Goal: Transaction & Acquisition: Purchase product/service

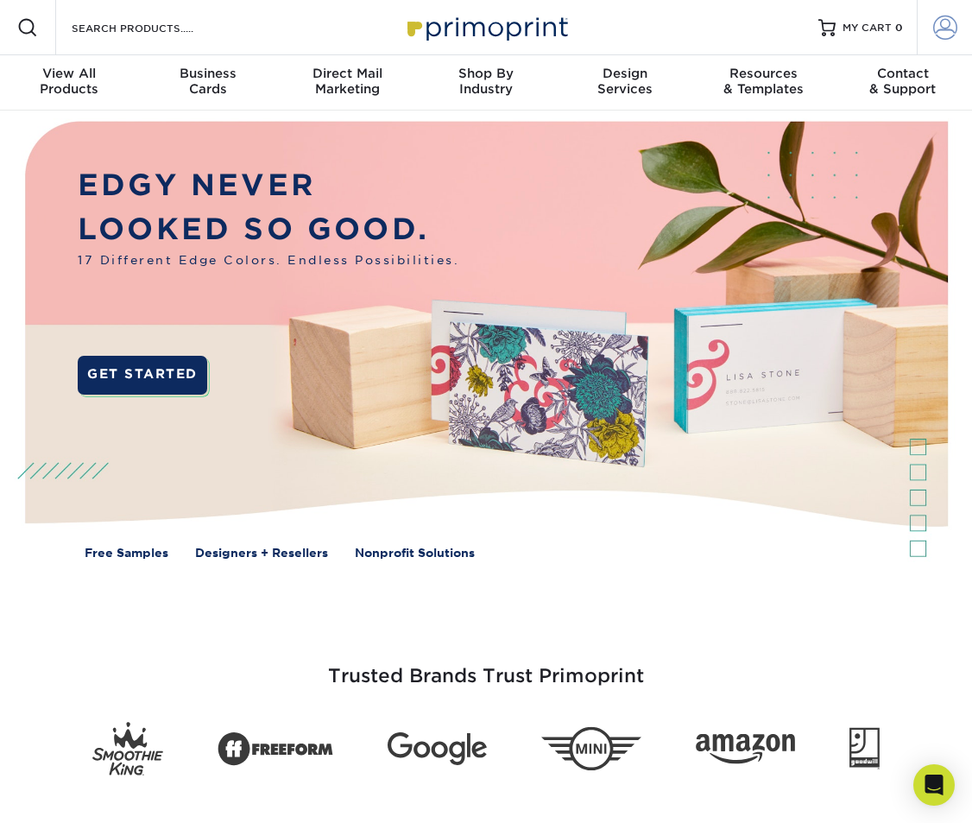
click at [945, 25] on span at bounding box center [945, 28] width 24 height 24
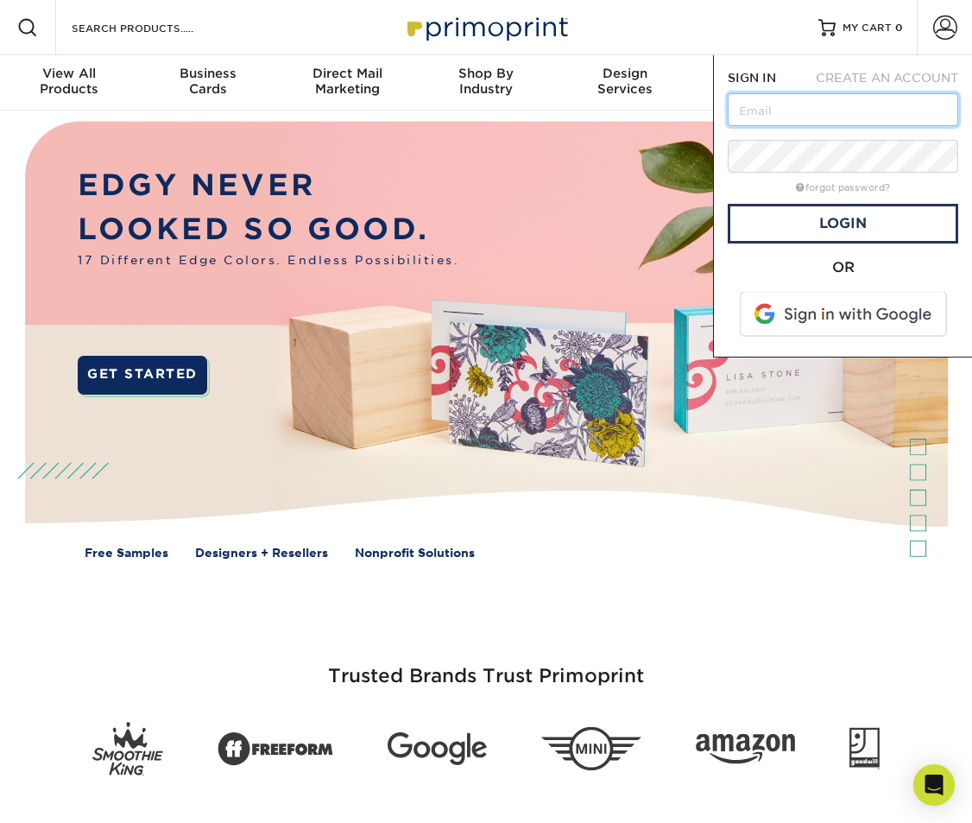
click at [815, 118] on input "text" at bounding box center [843, 109] width 231 height 33
type input "lisa@graphicsocial.com"
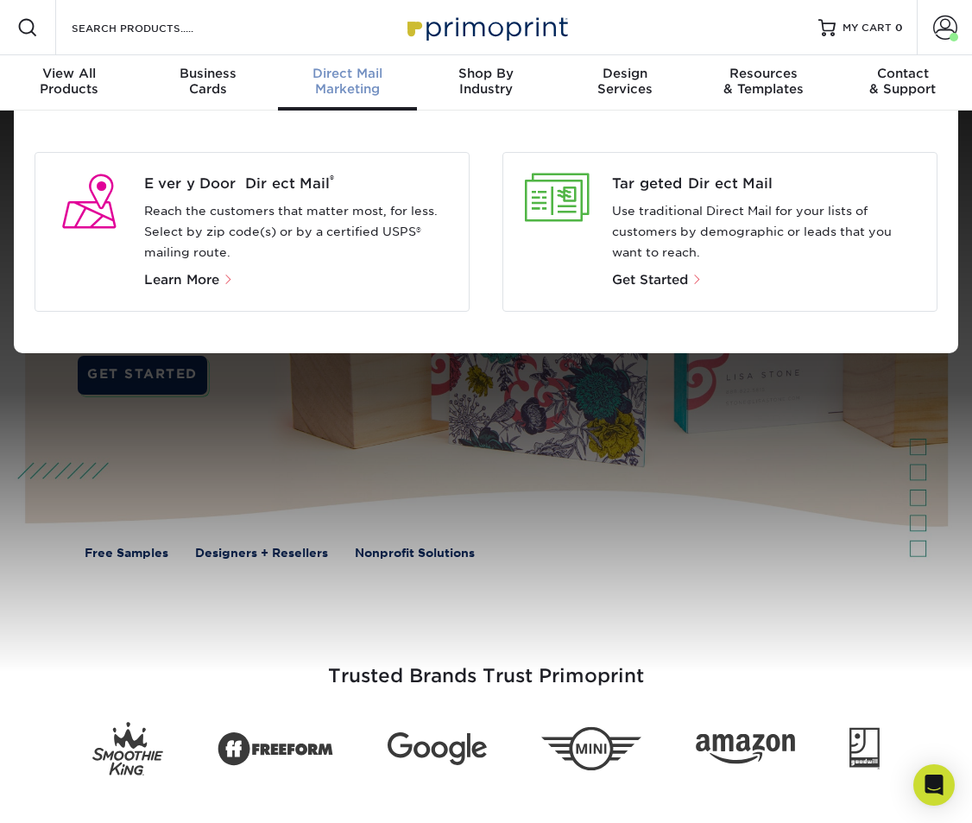
click at [305, 196] on div "Every Door Direct Mail ® Reach the customers that matter most, for less. Select…" at bounding box center [307, 232] width 326 height 117
click at [282, 184] on span "Every Door Direct Mail ®" at bounding box center [300, 184] width 313 height 21
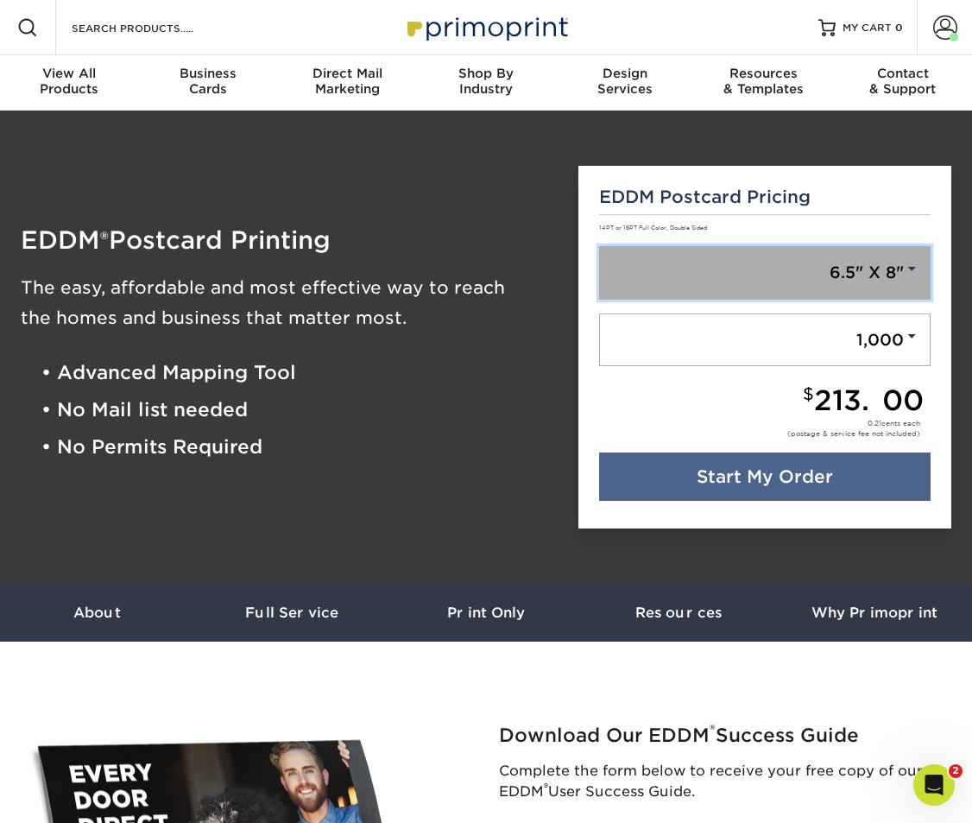
click at [711, 254] on link "6.5" X 8"" at bounding box center [765, 273] width 332 height 54
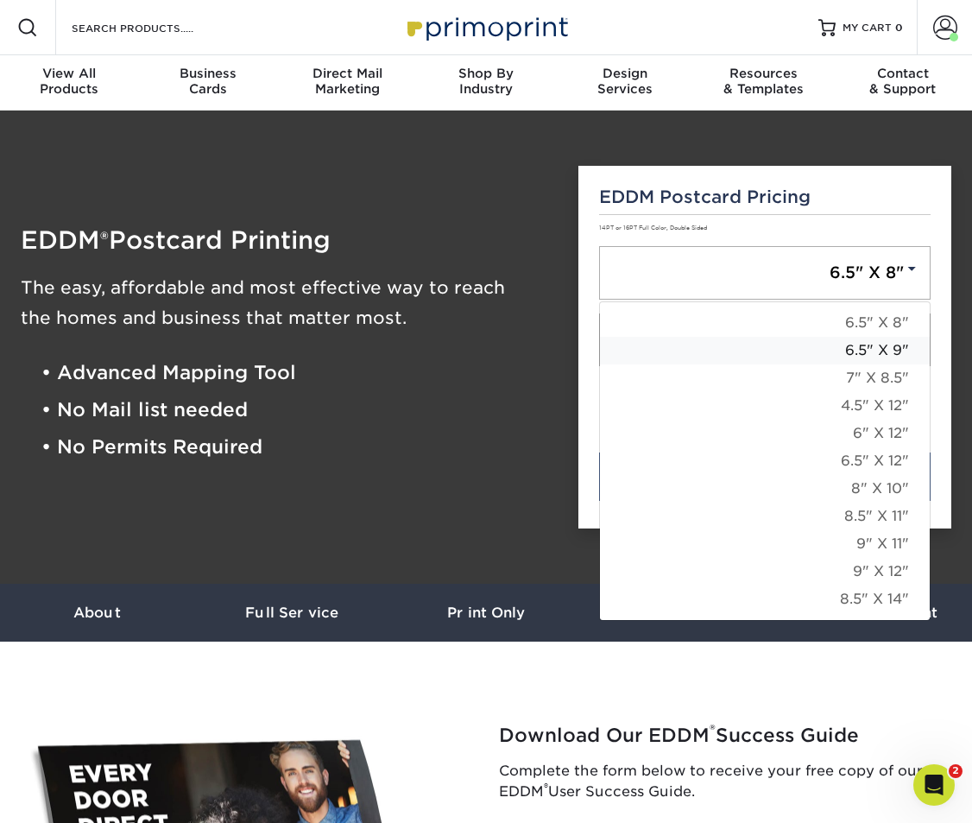
click at [865, 348] on link "6.5" X 9"" at bounding box center [765, 351] width 330 height 28
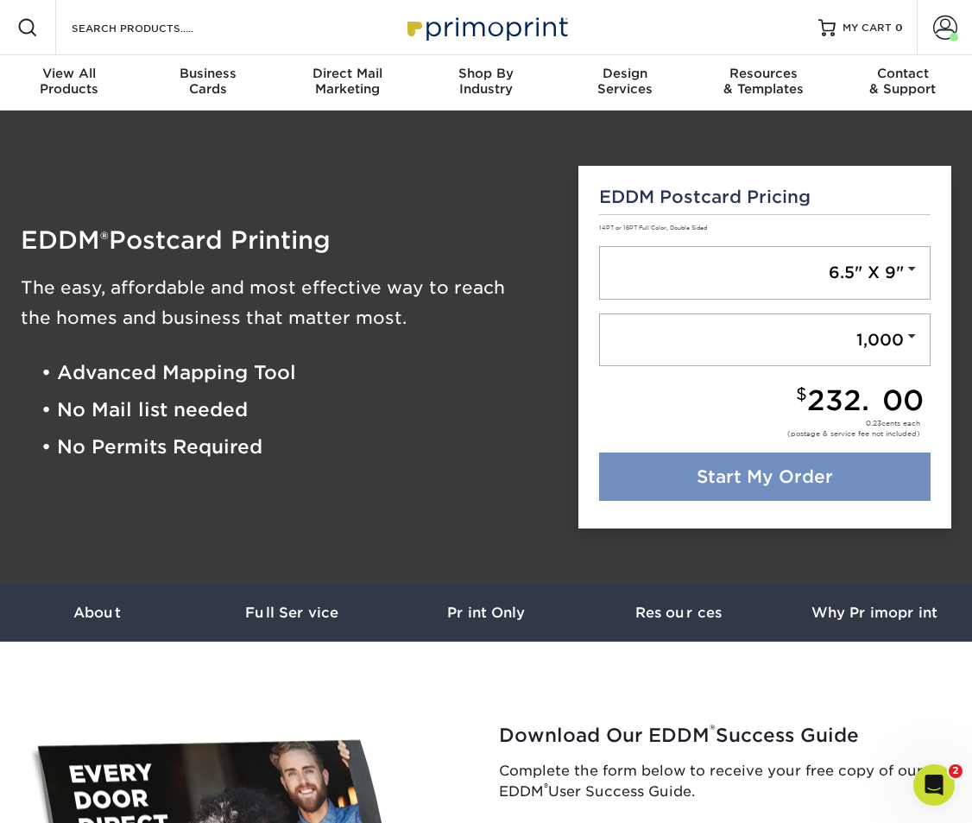
click at [803, 484] on link "Start My Order" at bounding box center [765, 476] width 332 height 48
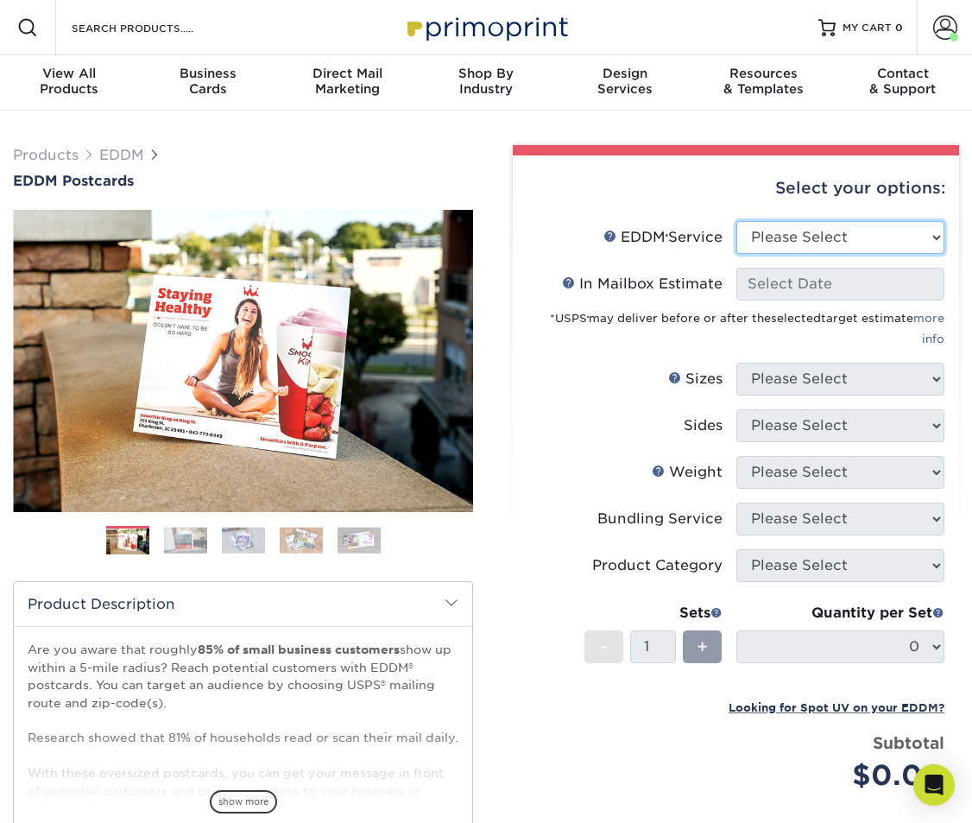
click at [826, 234] on select "Please Select Full Service Print Only" at bounding box center [841, 237] width 209 height 33
select select "print_only"
click at [737, 221] on select "Please Select Full Service Print Only" at bounding box center [841, 237] width 209 height 33
select select "-1"
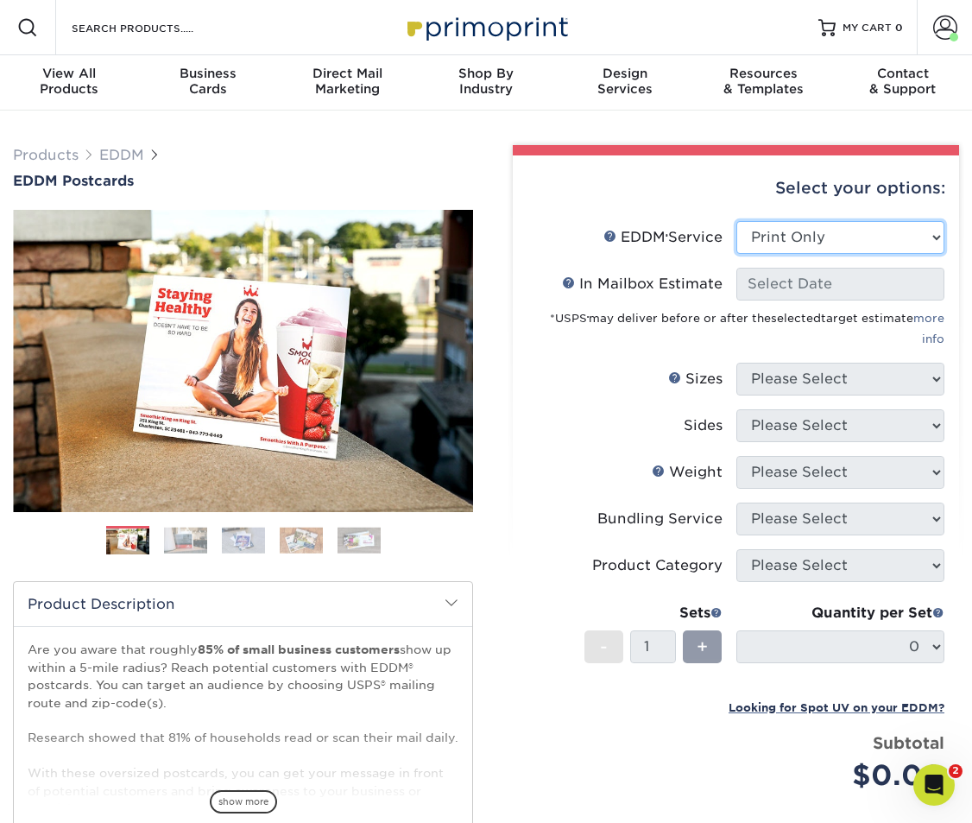
select select "-1"
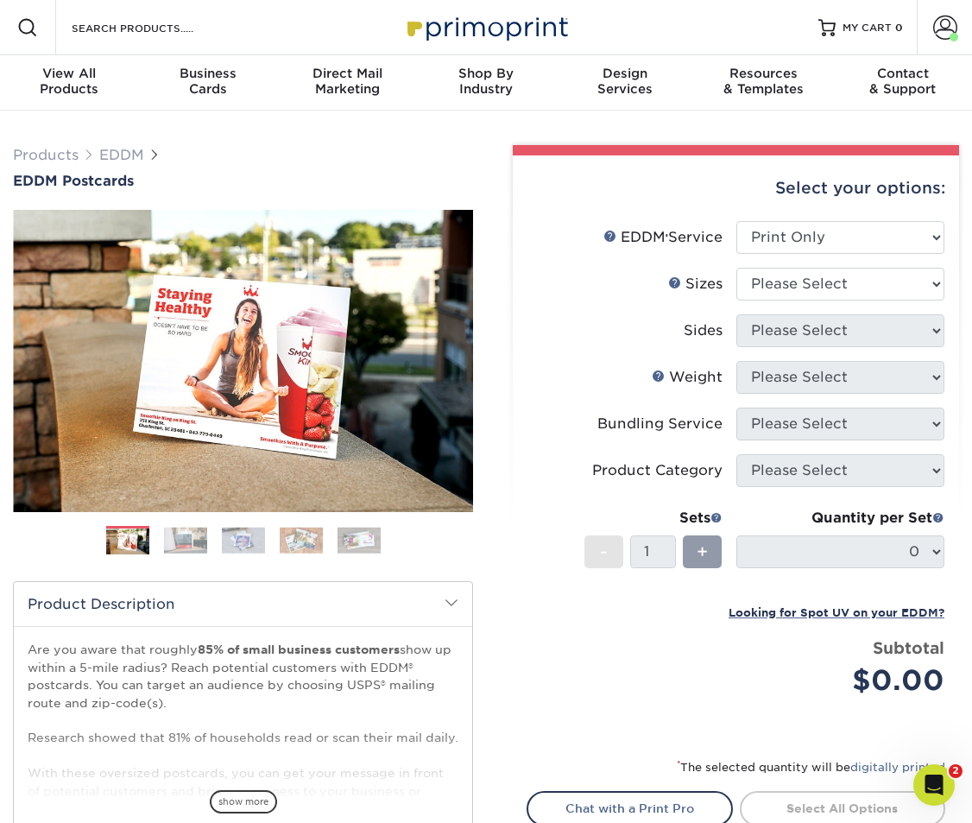
click at [815, 280] on ul "EDDM Service Help EDDM ® Service Please Select Full Service Print Only In Mailb…" at bounding box center [736, 472] width 419 height 502
click at [815, 280] on select "Please Select 4.5" x 12" 6" x 12" 6.5" x 8" 6.5" x 9" 6.5" x 12" 7" x 8.5" 8" x…" at bounding box center [841, 284] width 209 height 33
select select "6.50x9.00"
click at [737, 268] on select "Please Select 4.5" x 12" 6" x 12" 6.5" x 8" 6.5" x 9" 6.5" x 12" 7" x 8.5" 8" x…" at bounding box center [841, 284] width 209 height 33
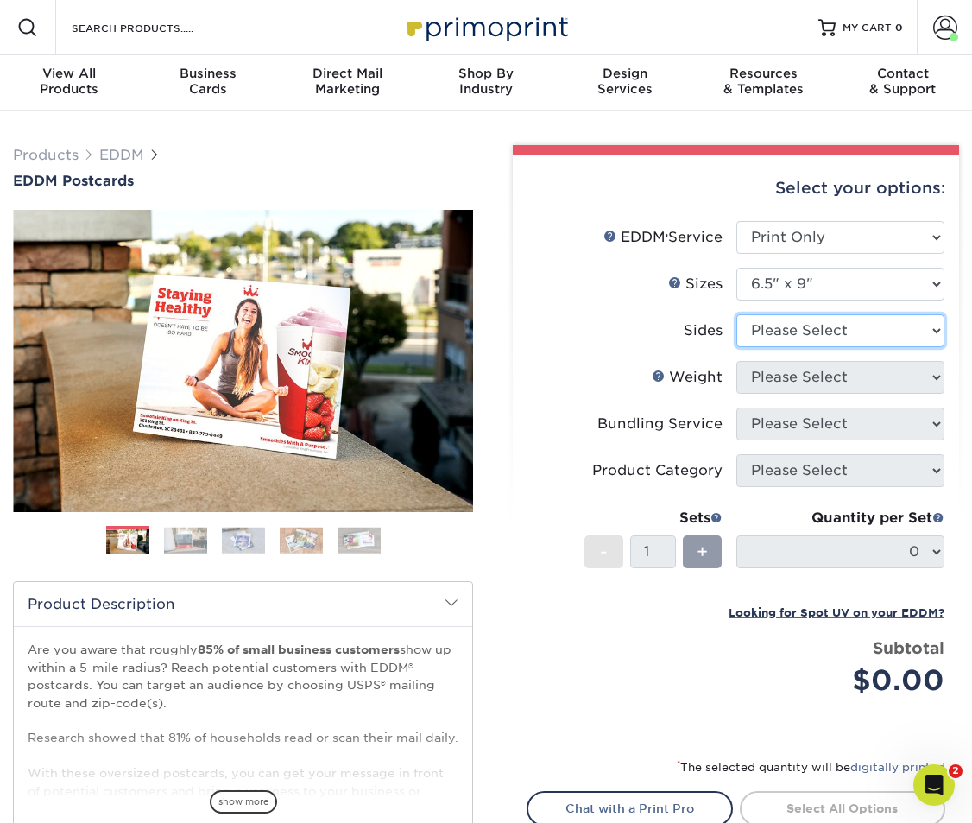
click at [803, 330] on select "Please Select Print Both Sides Print Front Only" at bounding box center [841, 330] width 209 height 33
select select "13abbda7-1d64-4f25-8bb2-c179b224825d"
click at [737, 314] on select "Please Select Print Both Sides Print Front Only" at bounding box center [841, 330] width 209 height 33
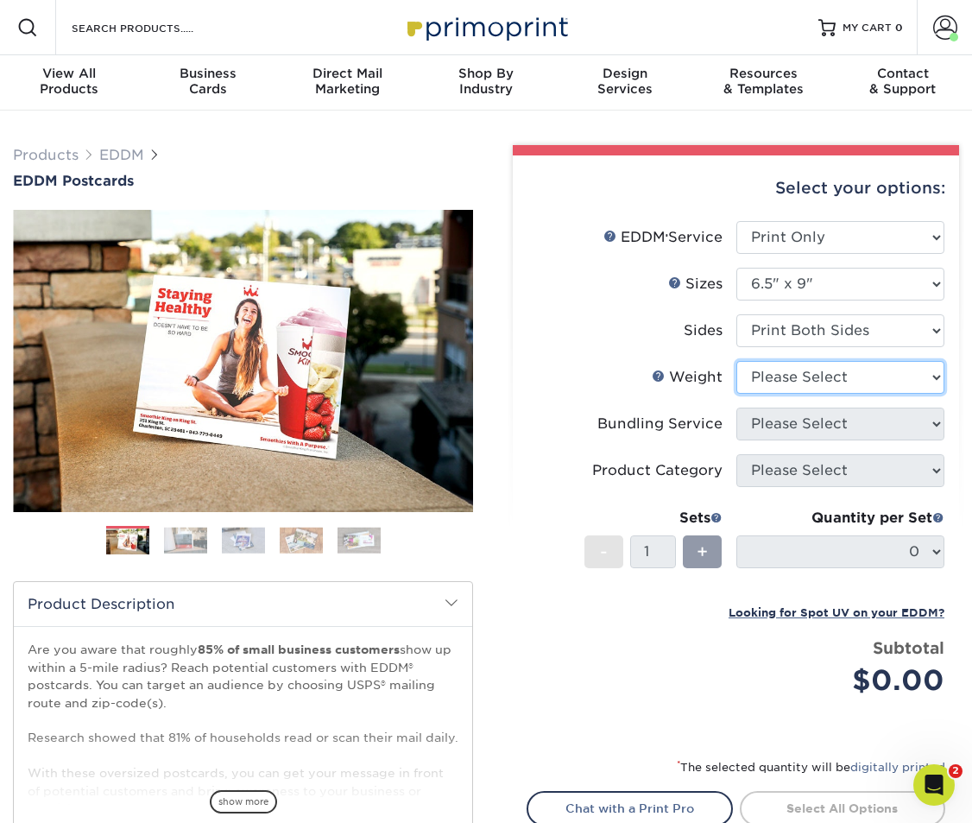
click at [801, 376] on select "Please Select 16PT 14PT" at bounding box center [841, 377] width 209 height 33
select select "16PT"
click at [737, 361] on select "Please Select 16PT 14PT" at bounding box center [841, 377] width 209 height 33
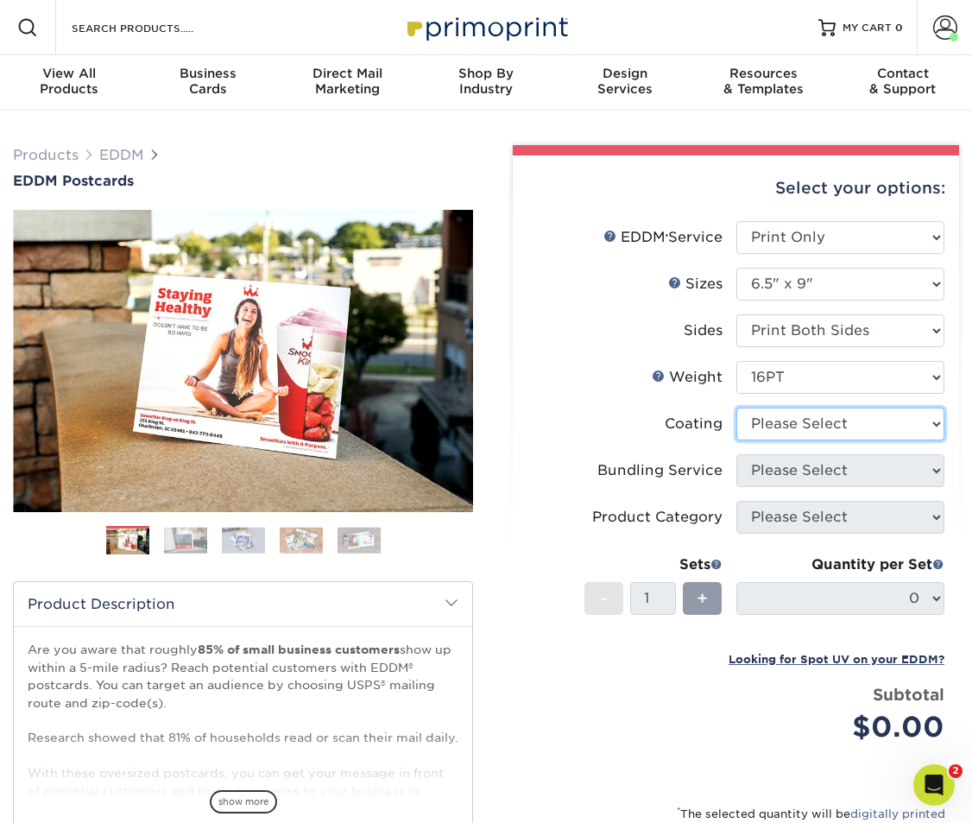
click at [797, 424] on select at bounding box center [841, 424] width 209 height 33
select select "1e8116af-acfc-44b1-83dc-8181aa338834"
click at [737, 408] on select at bounding box center [841, 424] width 209 height 33
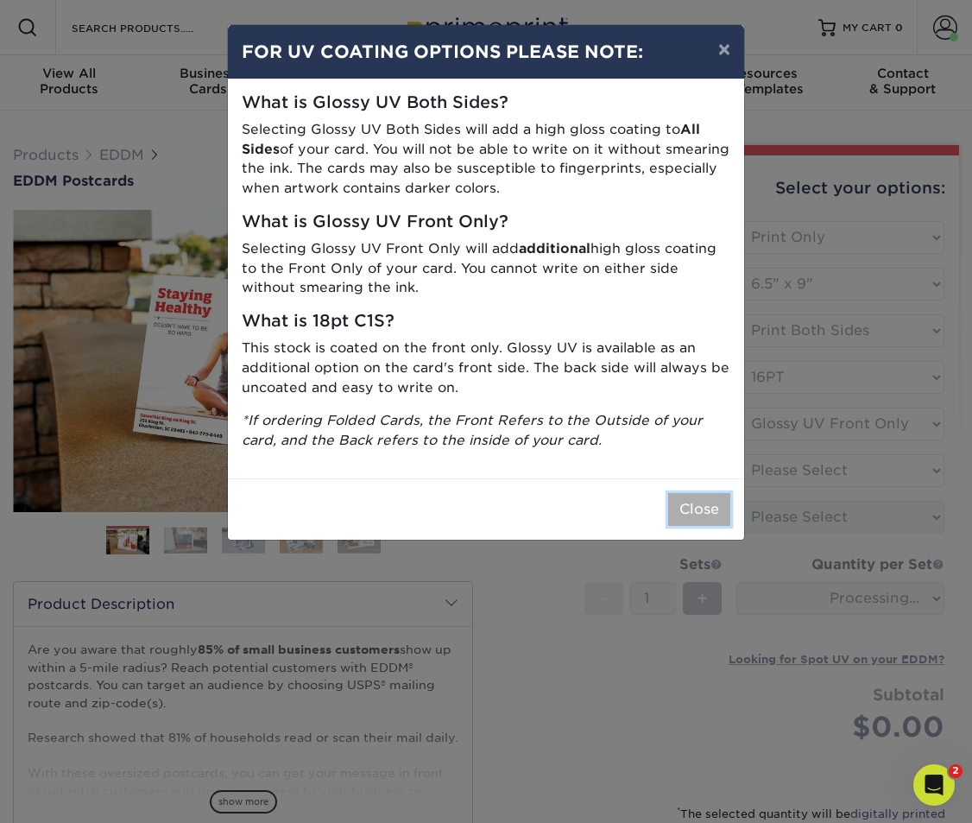
click at [705, 508] on button "Close" at bounding box center [699, 509] width 62 height 33
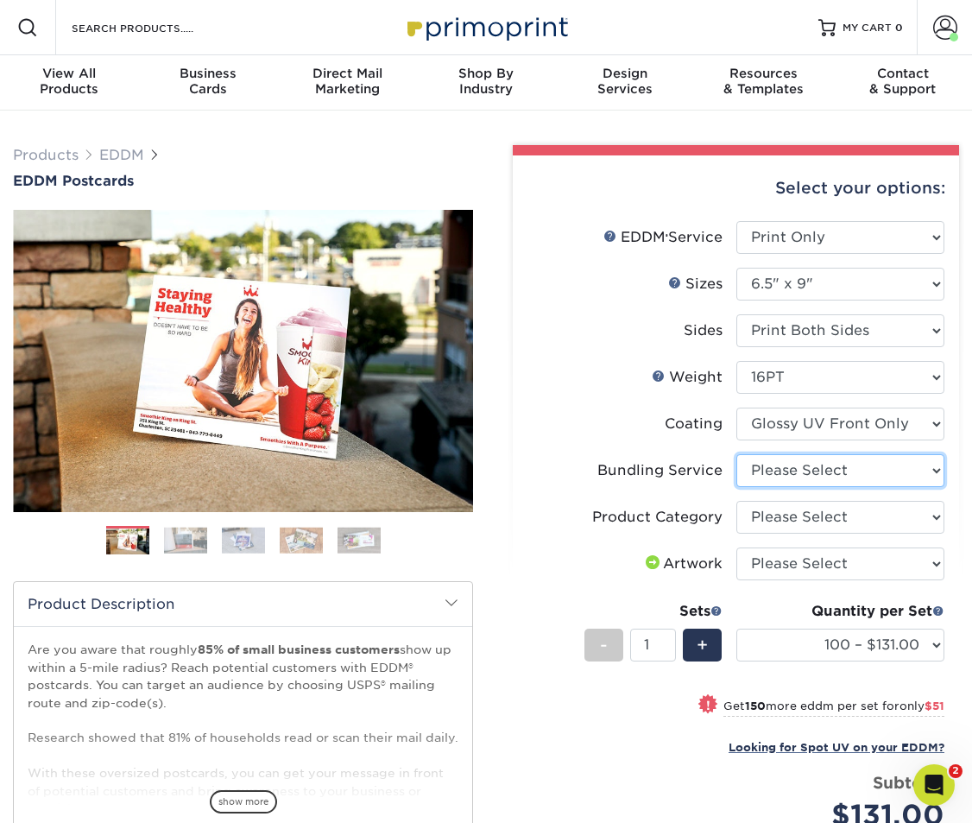
click at [867, 467] on select "Please Select No Bundling Services Yes, Bundles of 50 (+2 Days) Yes, Bundles of…" at bounding box center [841, 470] width 209 height 33
select select "5d566e05-ffea-4705-a23f-95bd227f1370"
click at [737, 454] on select "Please Select No Bundling Services Yes, Bundles of 50 (+2 Days) Yes, Bundles of…" at bounding box center [841, 470] width 209 height 33
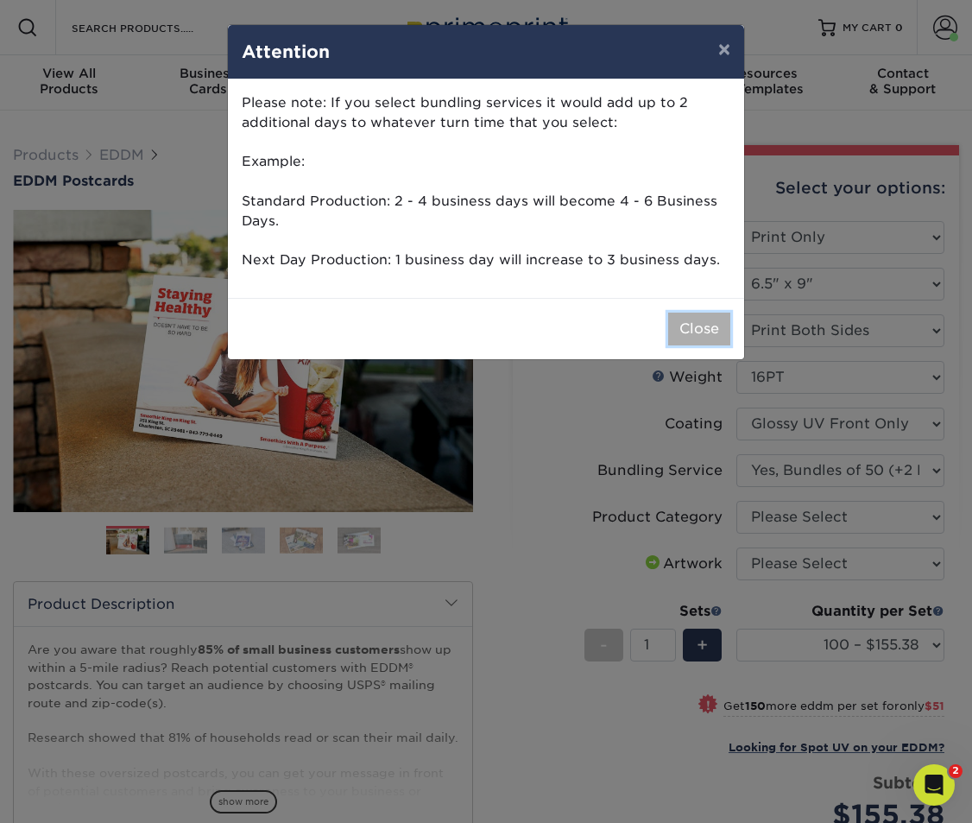
click at [696, 339] on button "Close" at bounding box center [699, 329] width 62 height 33
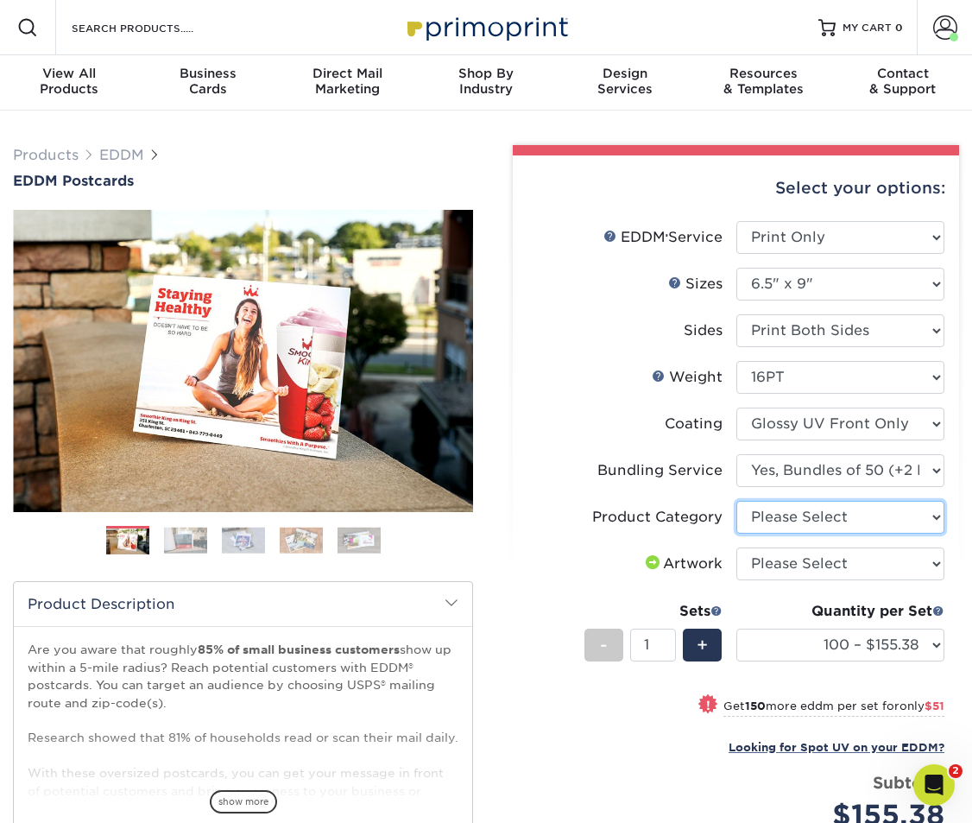
click at [814, 506] on select "Please Select Postcards" at bounding box center [841, 517] width 209 height 33
select select "9b7272e0-d6c8-4c3c-8e97-d3a1bcdab858"
click at [737, 501] on select "Please Select Postcards" at bounding box center [841, 517] width 209 height 33
click at [823, 554] on select "Please Select I will upload files I need a design - $150" at bounding box center [841, 563] width 209 height 33
select select "upload"
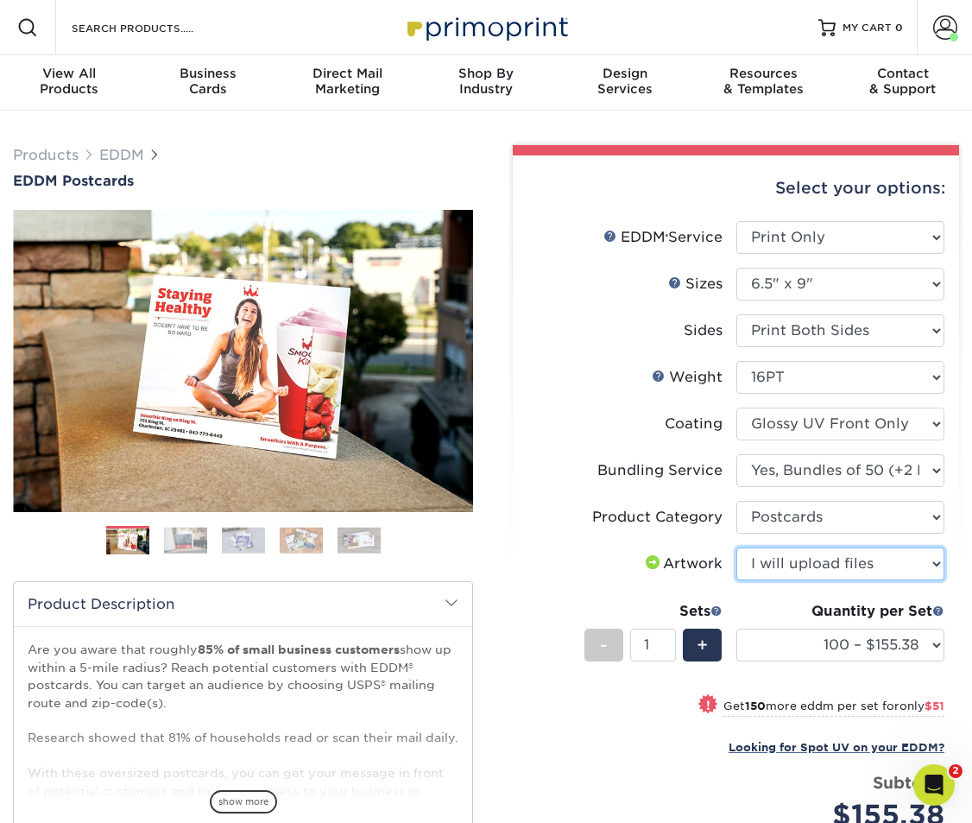
click at [737, 547] on select "Please Select I will upload files I need a design - $150" at bounding box center [841, 563] width 209 height 33
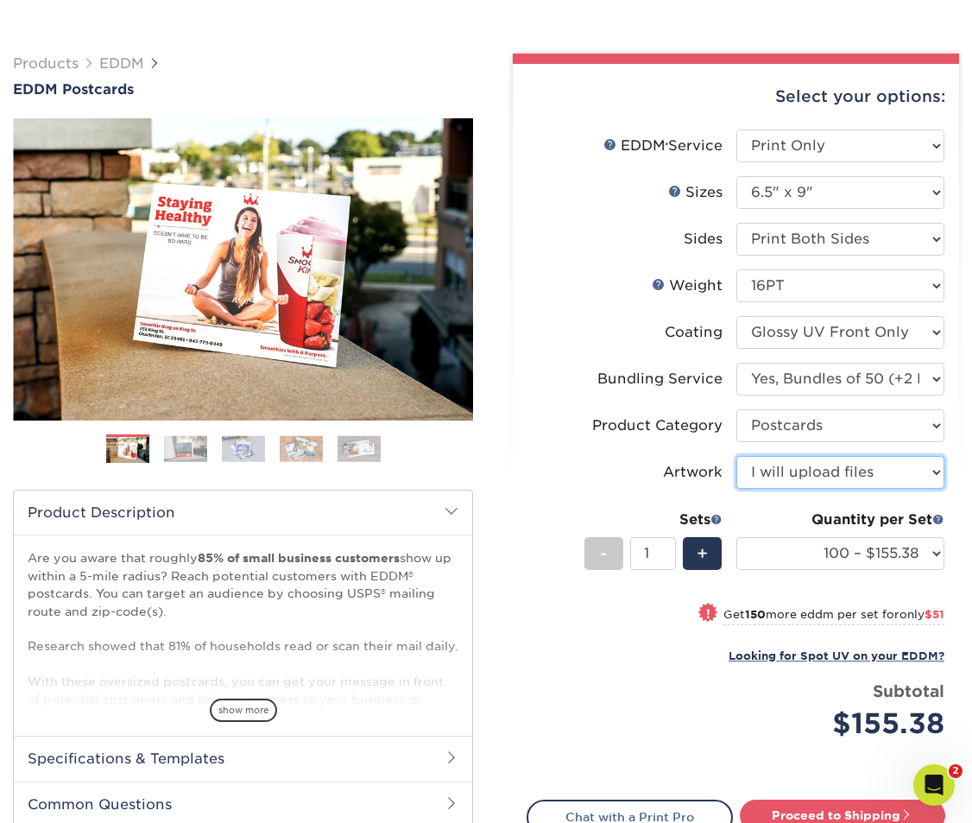
scroll to position [134, 0]
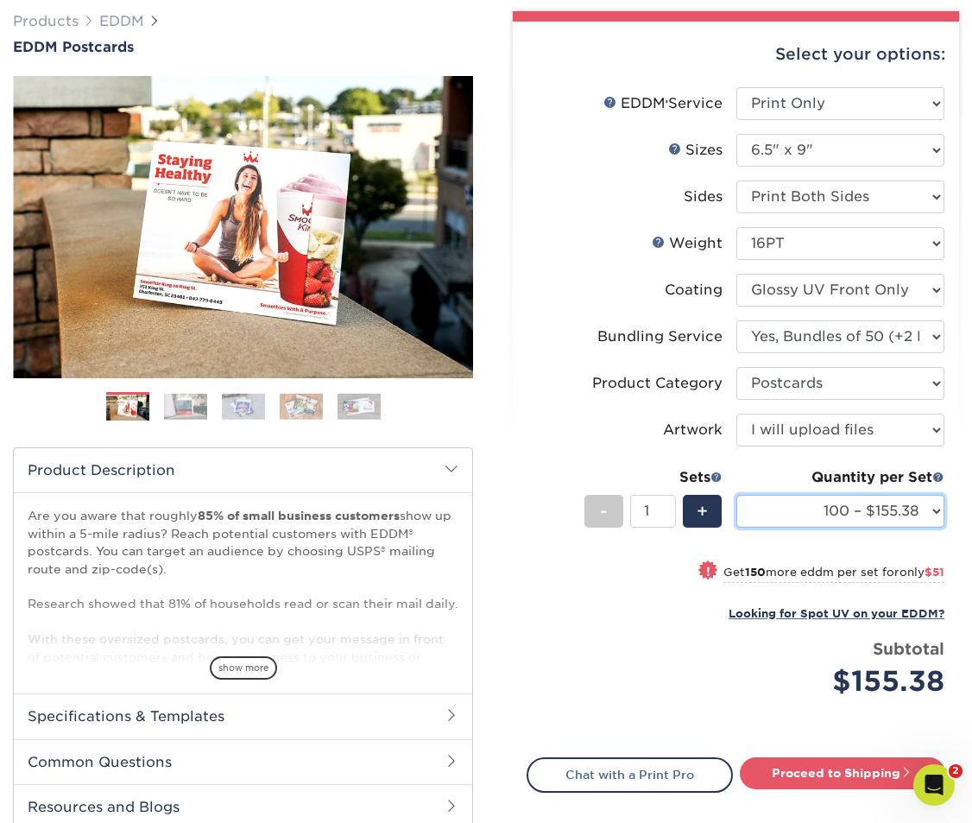
click at [830, 511] on select "100 – $155.38 250 – $206.38 500 – $230.30 1000 – $256.90 2500 – $424.00 5000 – …" at bounding box center [841, 511] width 209 height 33
select select "1000 – $256.90"
click at [737, 495] on select "100 – $155.38 250 – $206.38 500 – $230.30 1000 – $256.90 2500 – $424.00 5000 – …" at bounding box center [841, 511] width 209 height 33
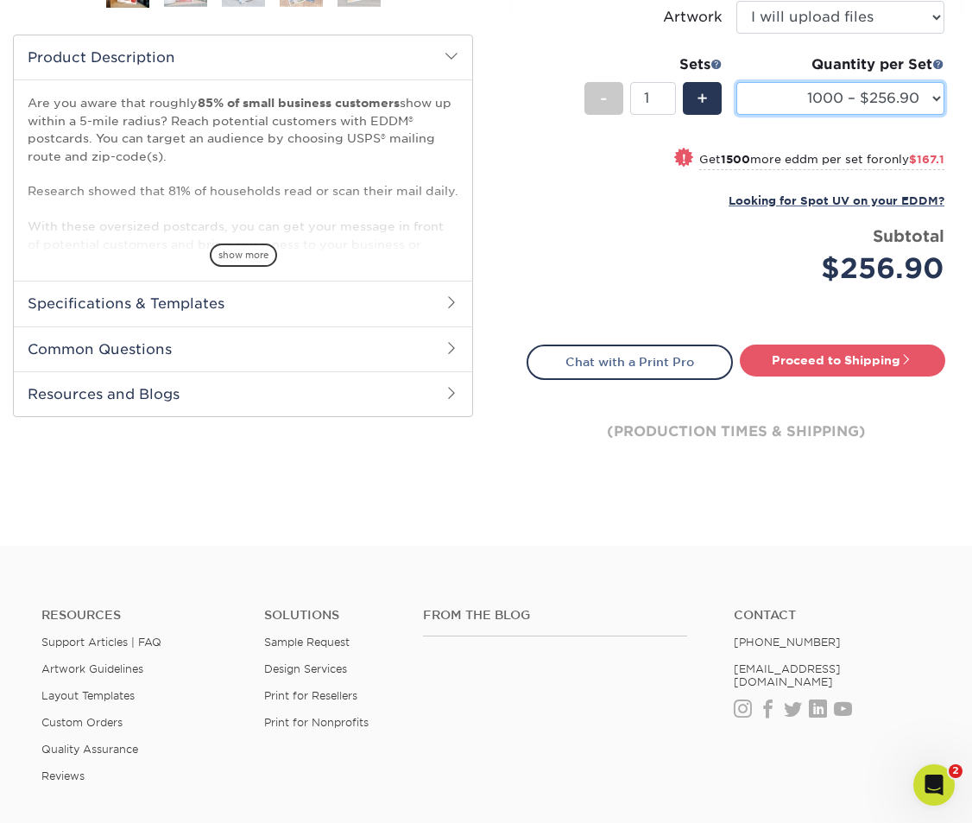
scroll to position [580, 0]
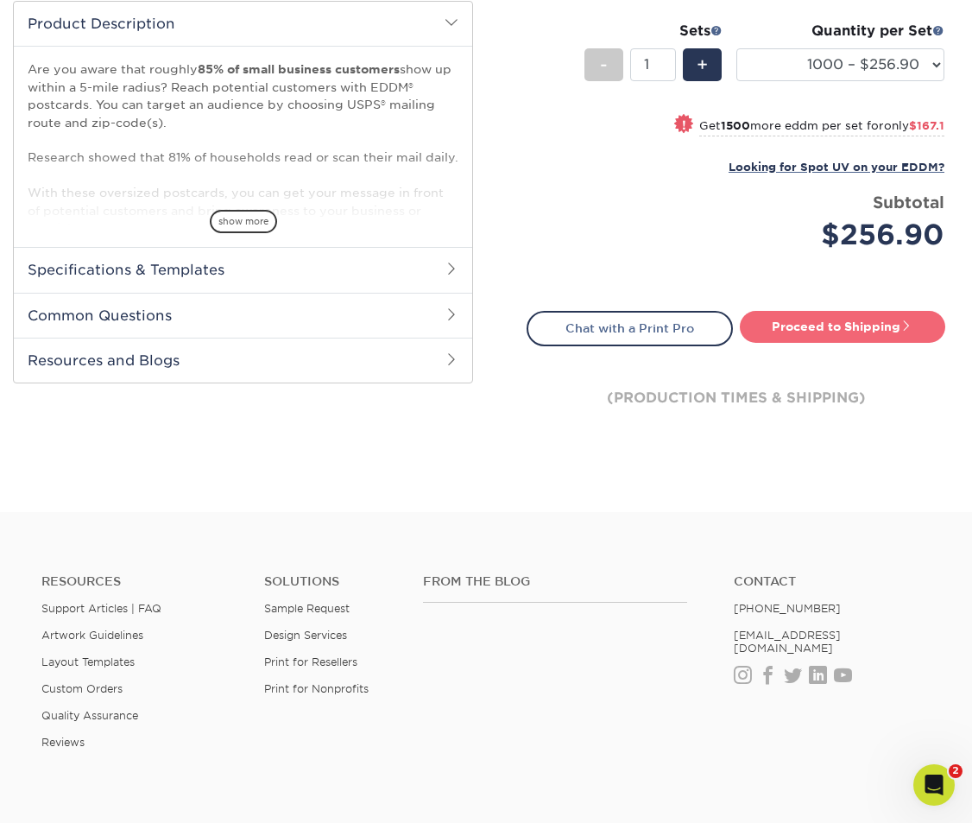
click at [876, 332] on link "Proceed to Shipping" at bounding box center [843, 326] width 206 height 31
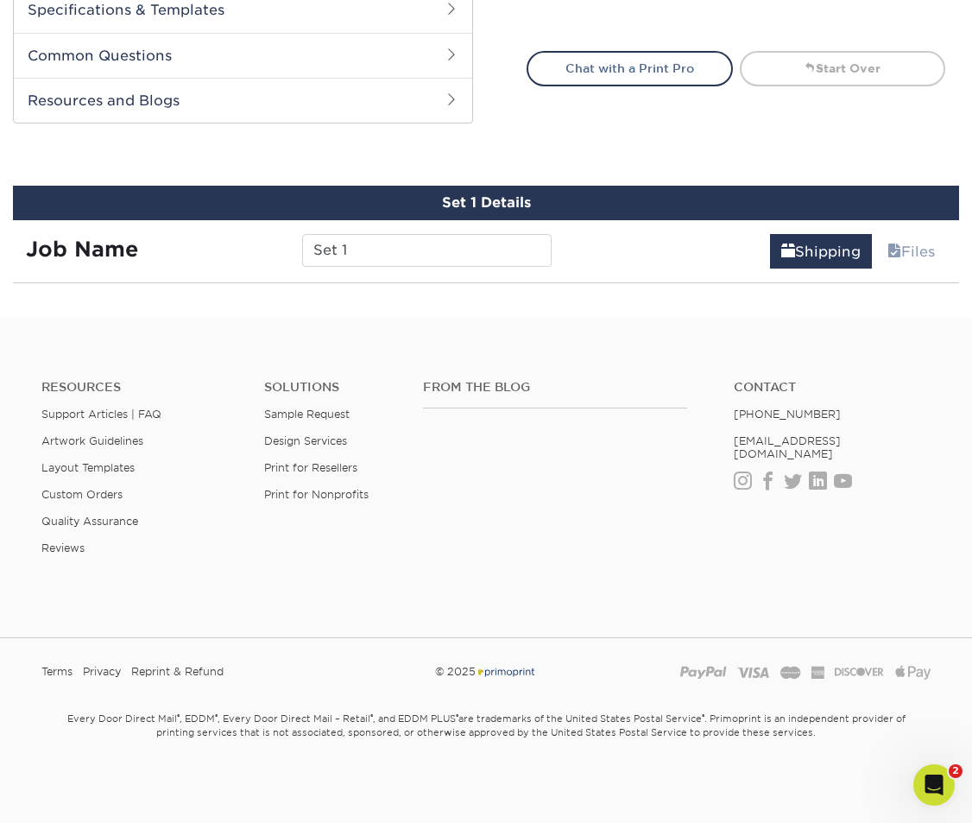
scroll to position [938, 0]
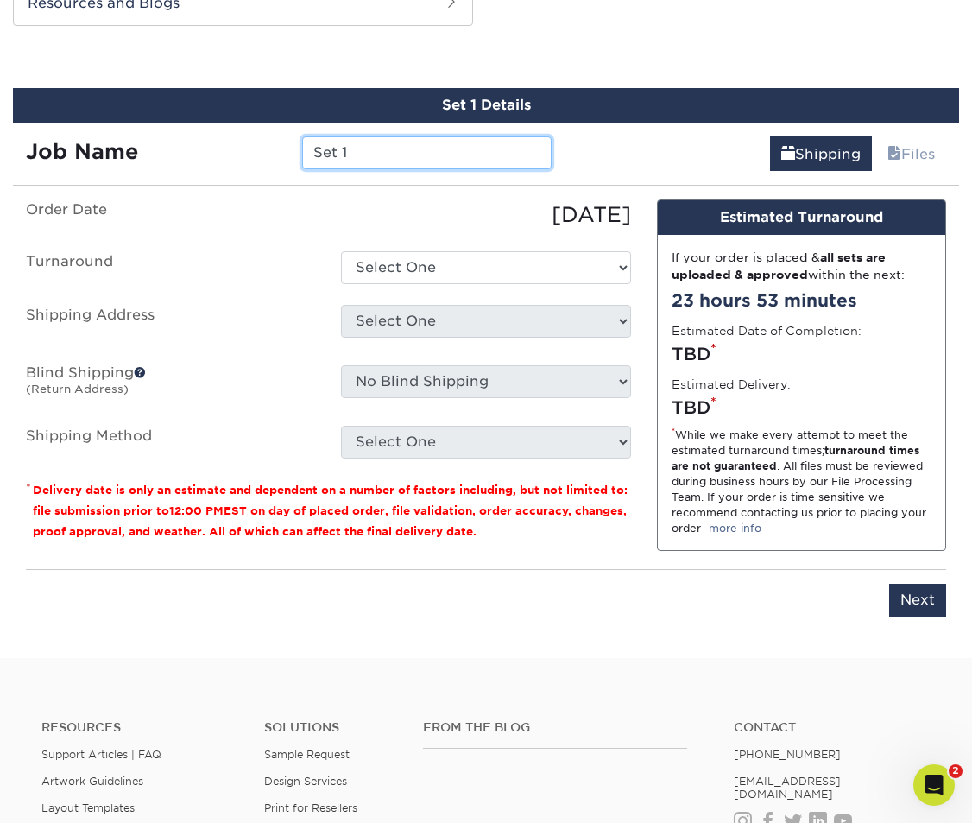
click at [397, 149] on input "Set 1" at bounding box center [427, 152] width 250 height 33
type input "810 Hoover Street"
click at [404, 246] on ul "Order Date 10/15/2025 Turnaround Select One 2-4 Business Days 2 Day Next Busine…" at bounding box center [328, 328] width 605 height 259
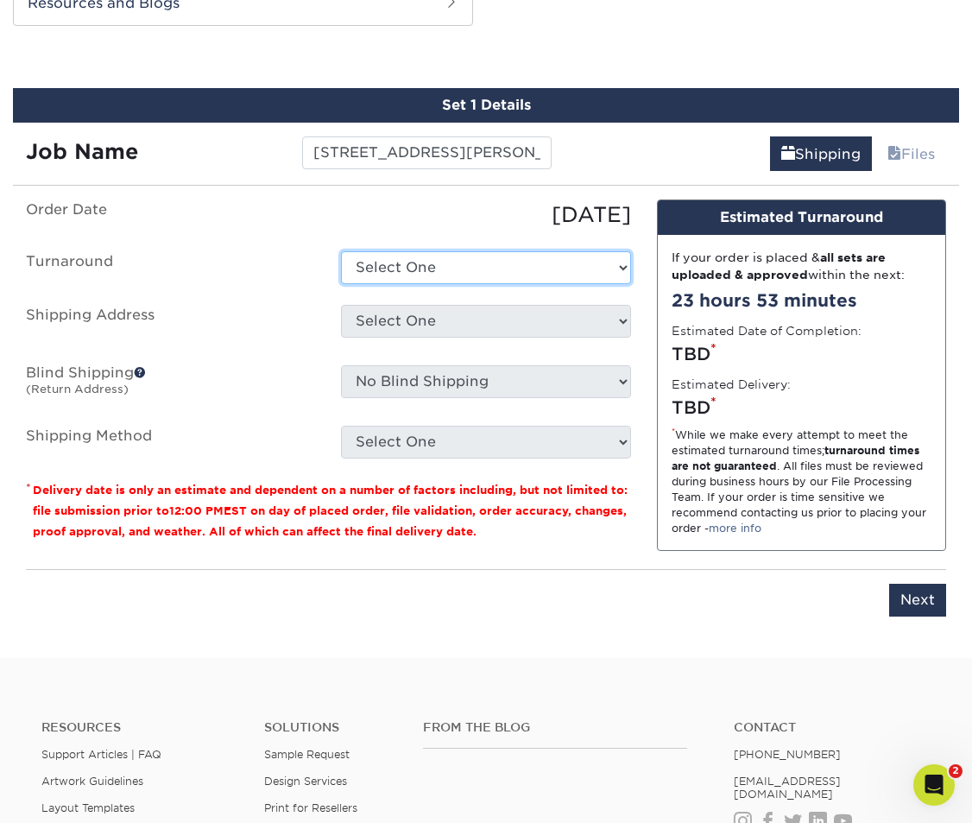
click at [404, 267] on select "Select One 2-4 Business Days 2 Day Next Business Day" at bounding box center [485, 267] width 289 height 33
select select "3d1a7ed1-6dbb-43dc-9228-2716d1daaeaf"
click at [341, 251] on select "Select One 2-4 Business Days 2 Day Next Business Day" at bounding box center [485, 267] width 289 height 33
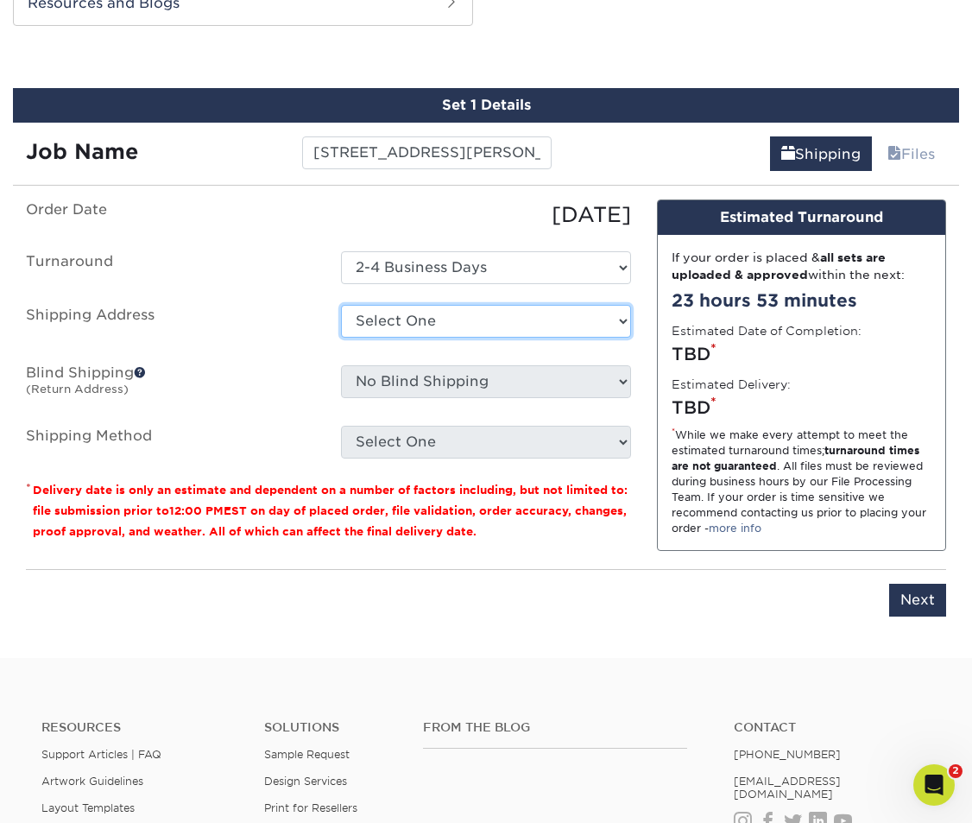
click at [406, 323] on select "Select One Angie AZ Polymers Cher Culver PR Graphic Social KMT-Home Ryan - Red …" at bounding box center [485, 321] width 289 height 33
select select "176883"
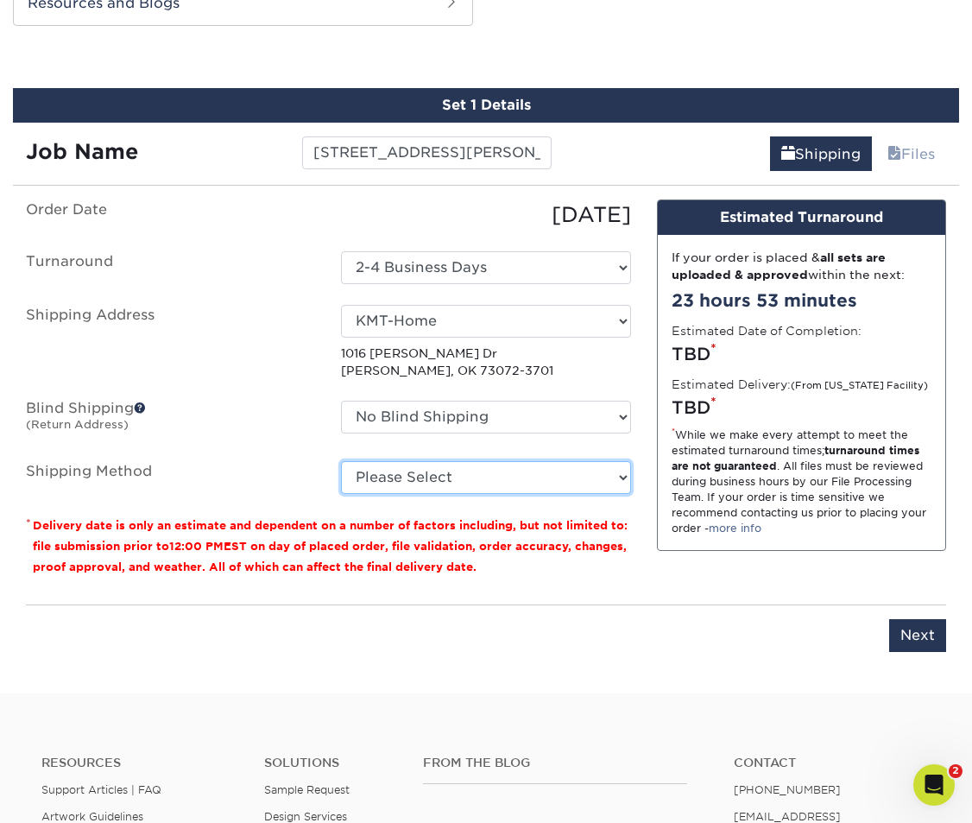
click at [482, 477] on select "Please Select Ground Shipping (+$31.39) 3 Day Shipping Service (+$46.78) 2 Day …" at bounding box center [485, 477] width 289 height 33
select select "03"
click at [341, 461] on select "Please Select Ground Shipping (+$31.39) 3 Day Shipping Service (+$46.78) 2 Day …" at bounding box center [485, 477] width 289 height 33
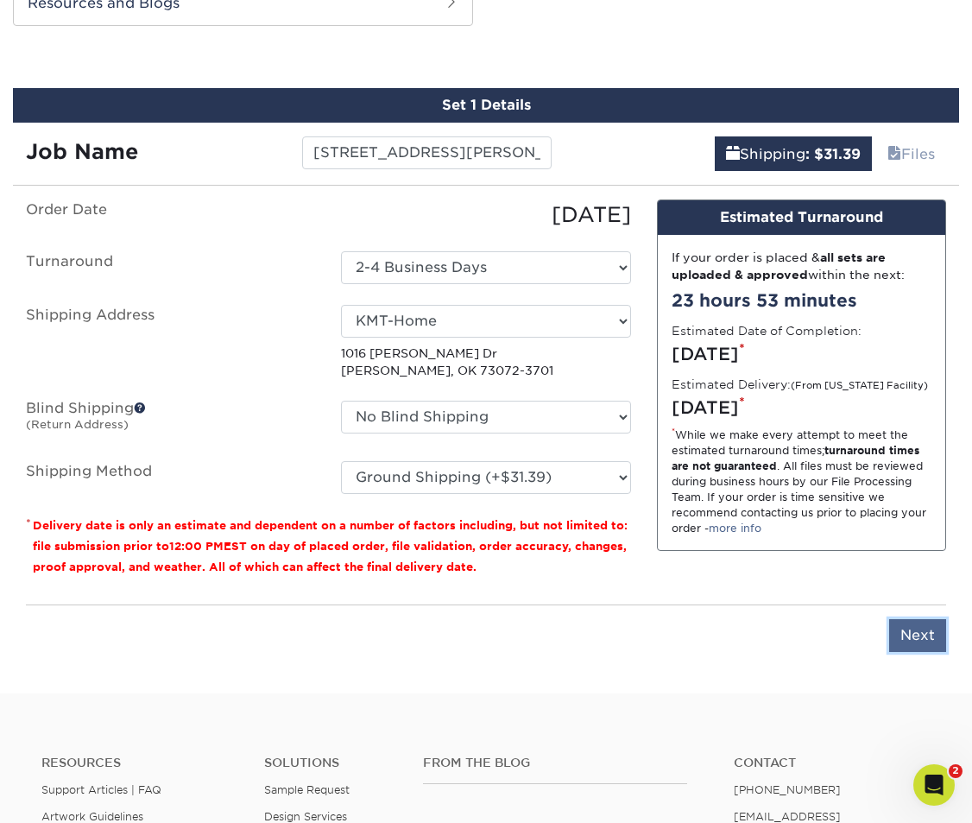
click at [920, 639] on input "Next" at bounding box center [917, 635] width 57 height 33
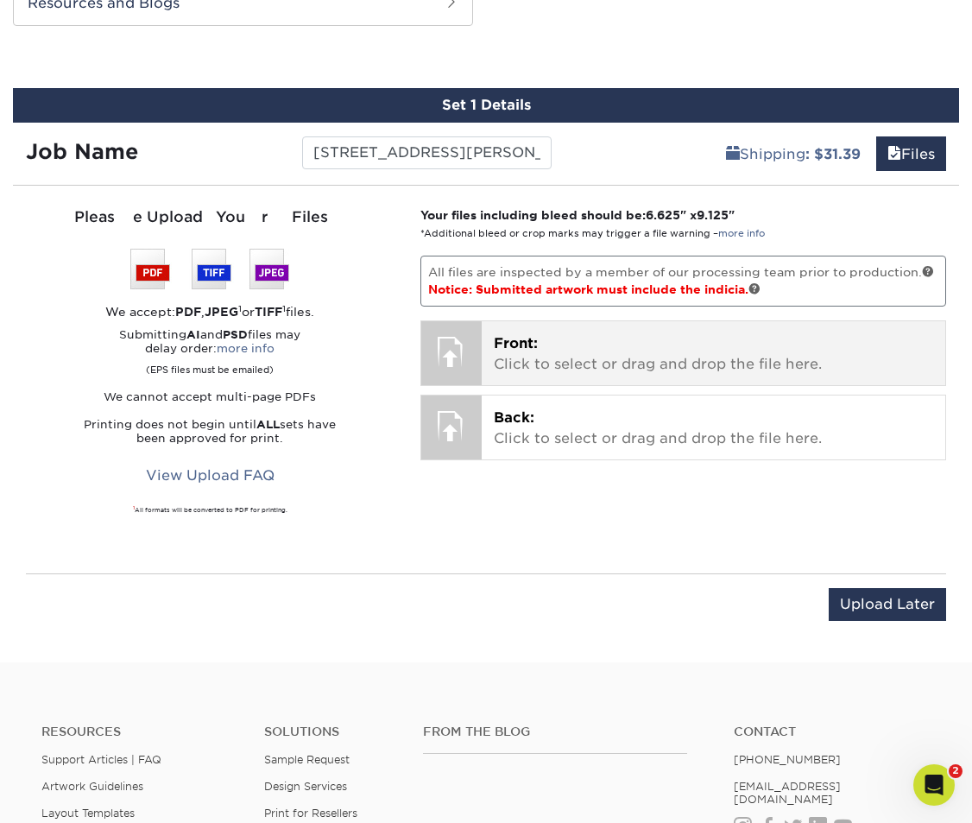
click at [650, 347] on p "Front: Click to select or drag and drop the file here." at bounding box center [714, 353] width 440 height 41
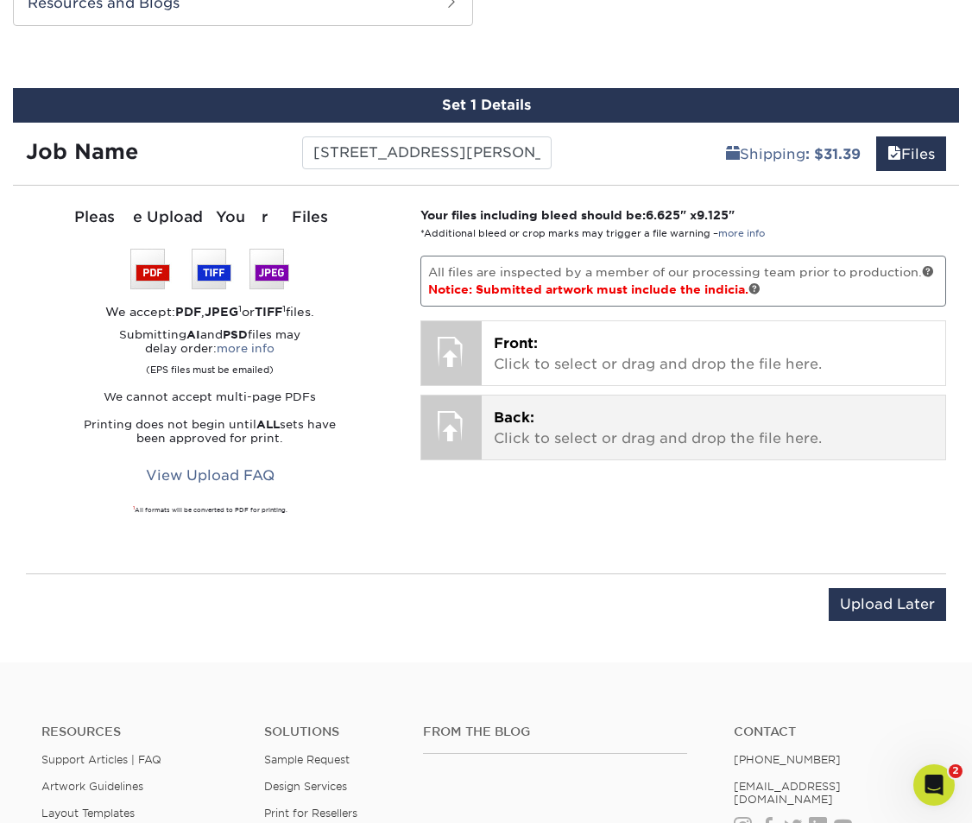
click at [638, 437] on p "Back: Click to select or drag and drop the file here." at bounding box center [714, 428] width 440 height 41
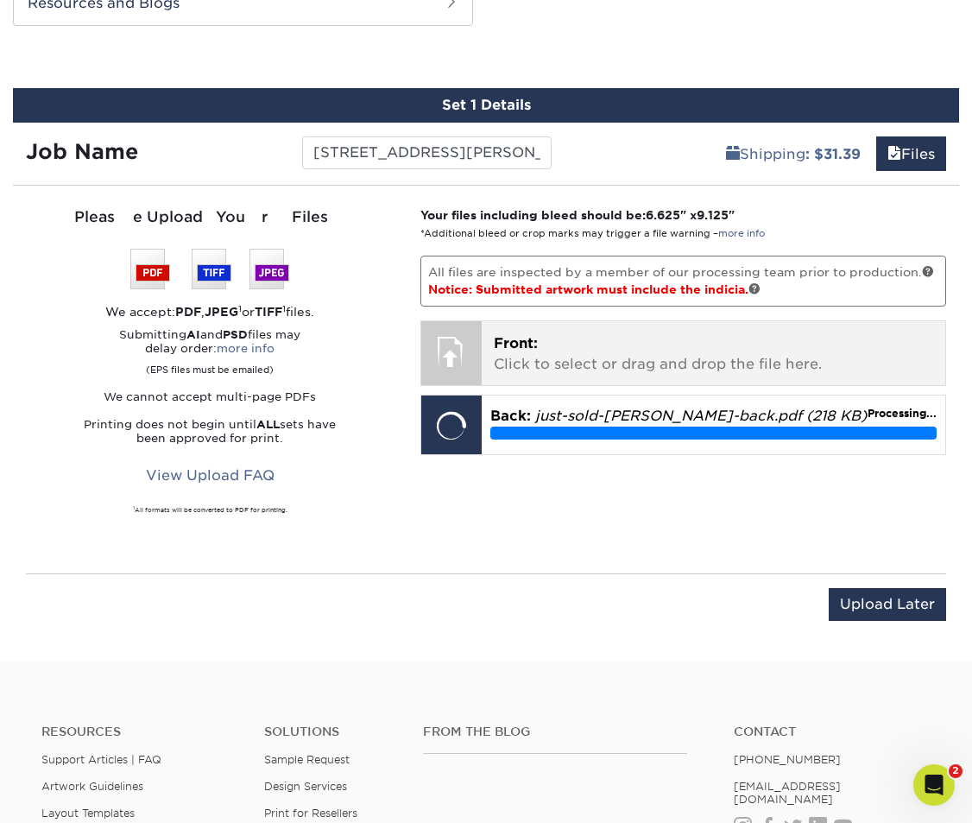
click at [546, 333] on p "Front: Click to select or drag and drop the file here." at bounding box center [714, 353] width 440 height 41
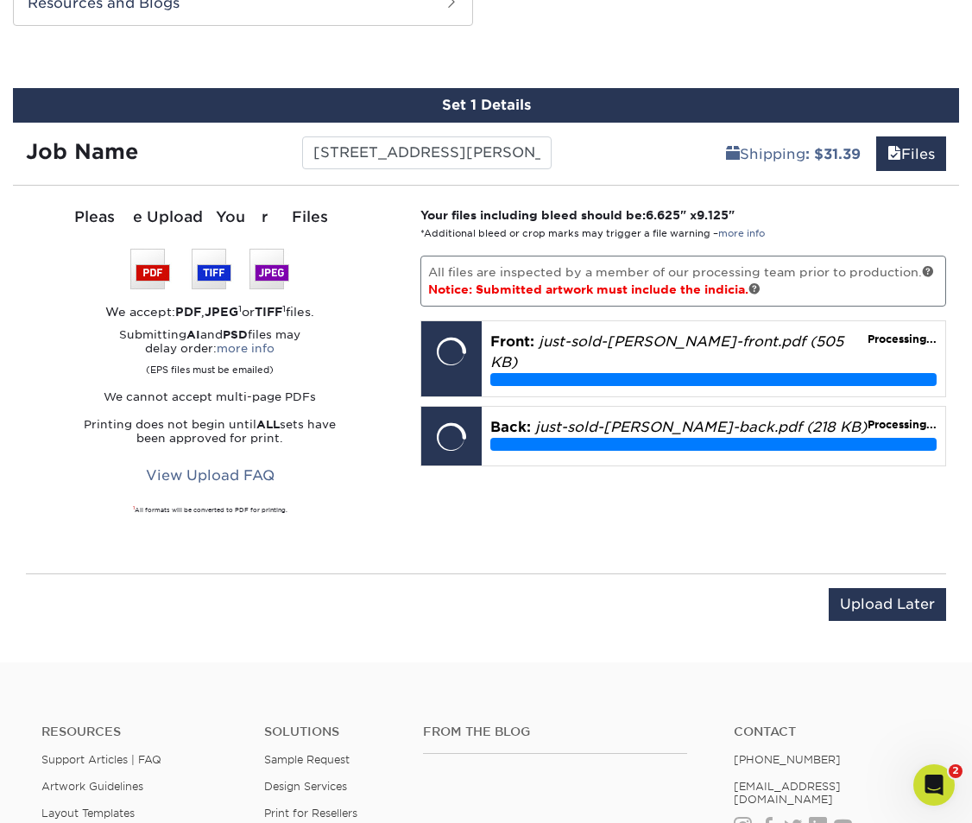
scroll to position [989, 0]
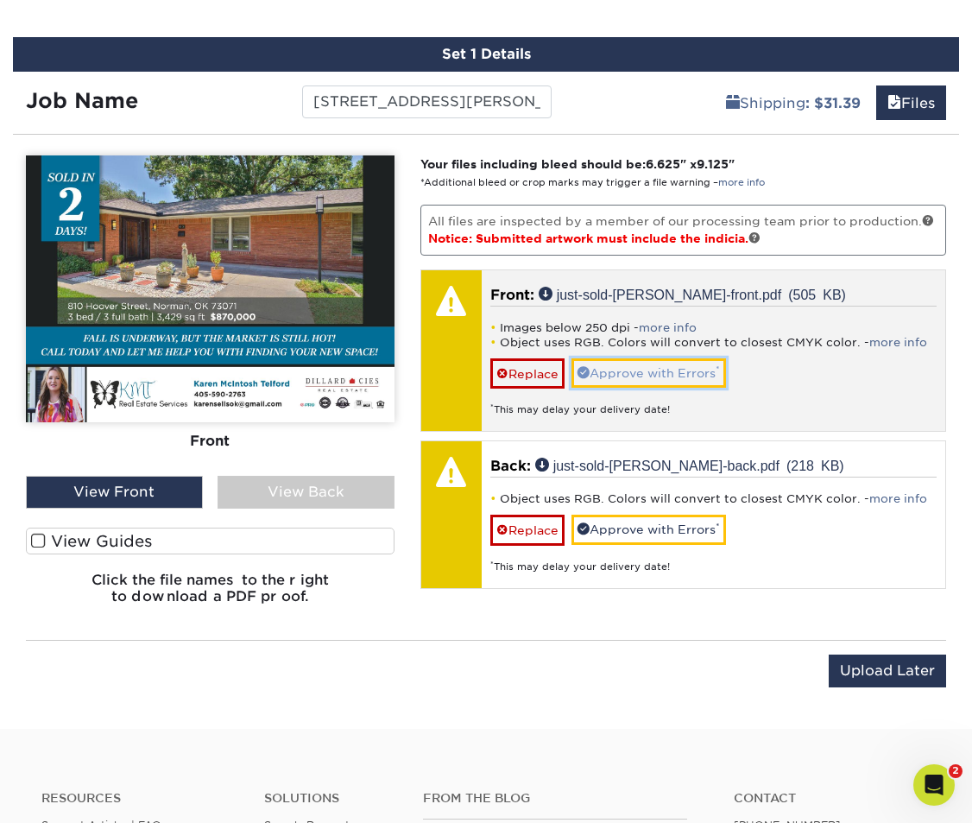
click at [687, 381] on link "Approve with Errors *" at bounding box center [649, 372] width 155 height 29
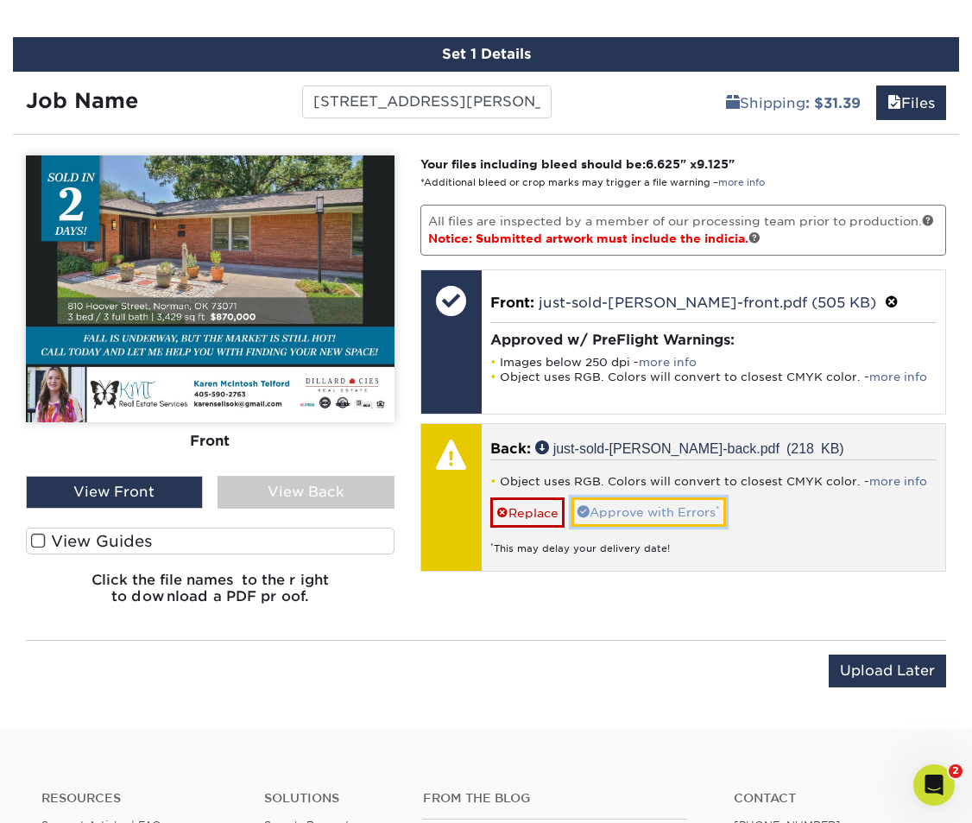
click at [666, 508] on link "Approve with Errors *" at bounding box center [649, 511] width 155 height 29
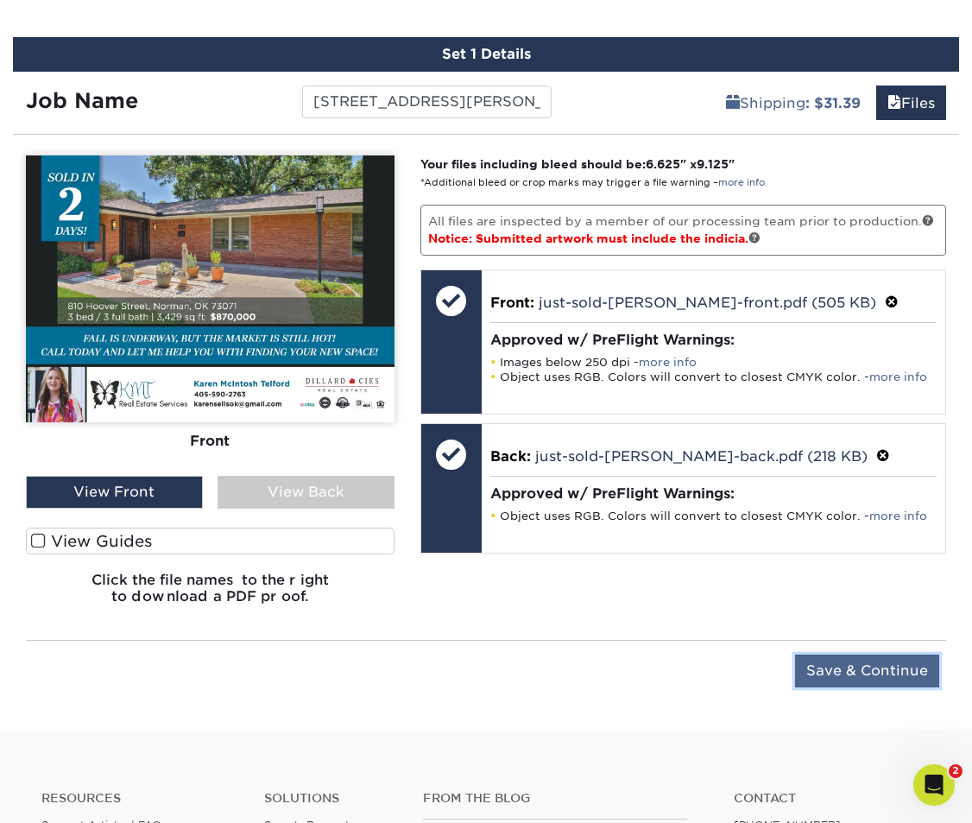
click at [875, 671] on input "Save & Continue" at bounding box center [867, 671] width 144 height 33
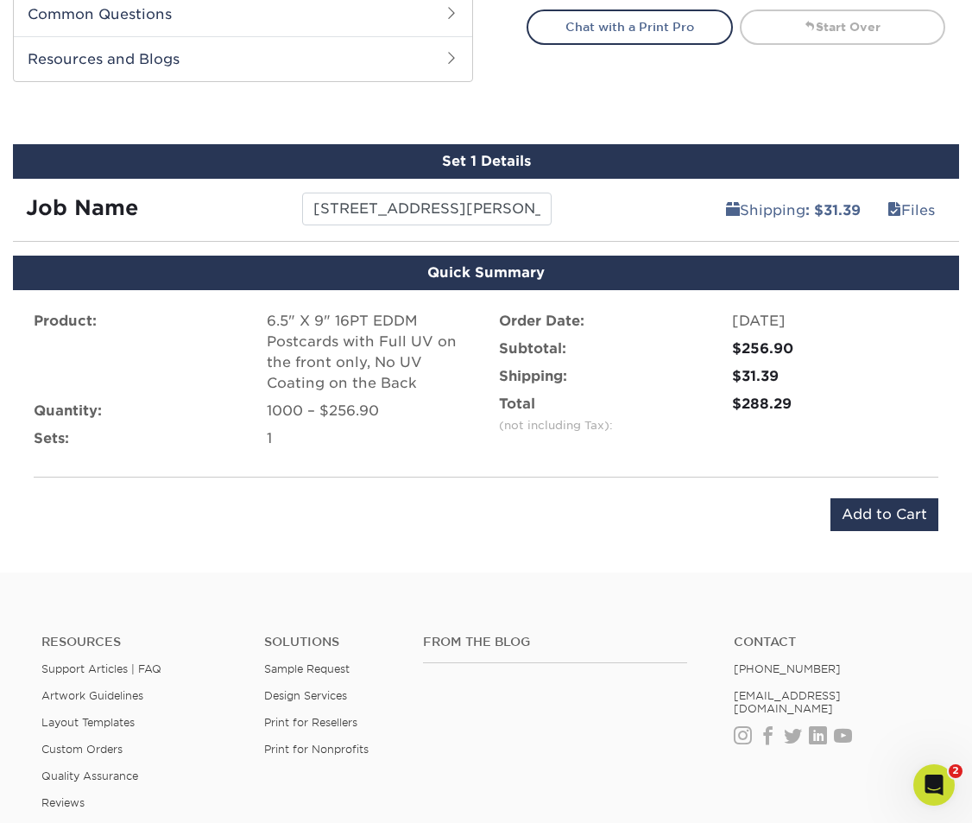
scroll to position [871, 0]
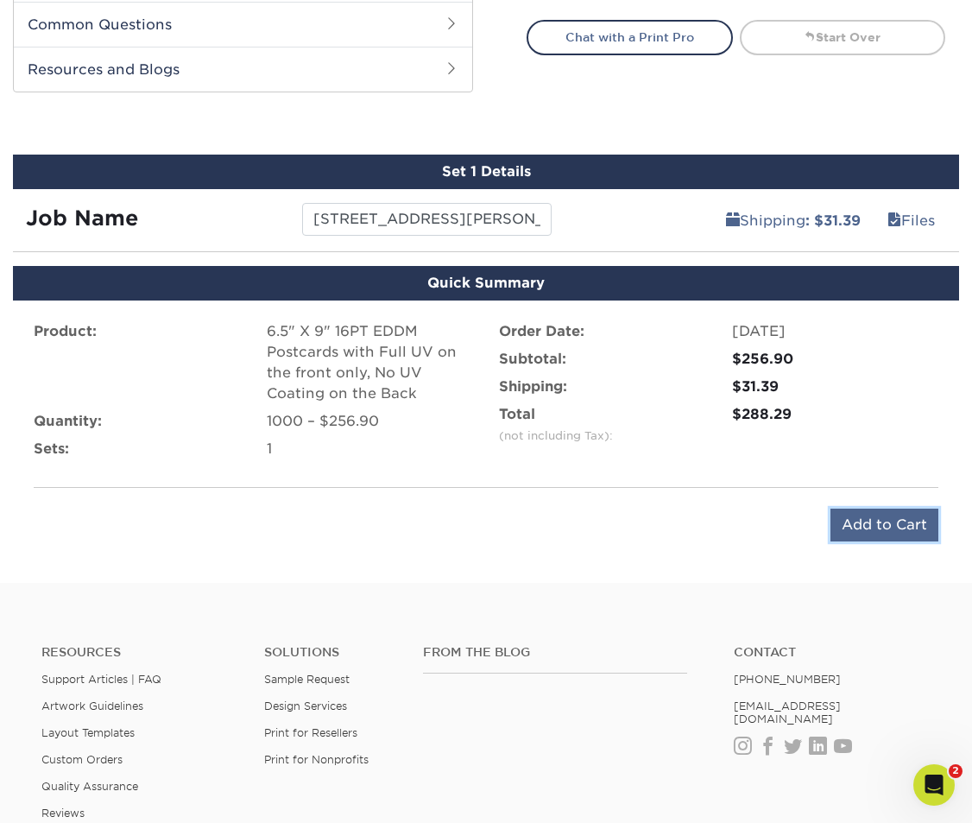
click at [886, 525] on input "Add to Cart" at bounding box center [885, 525] width 108 height 33
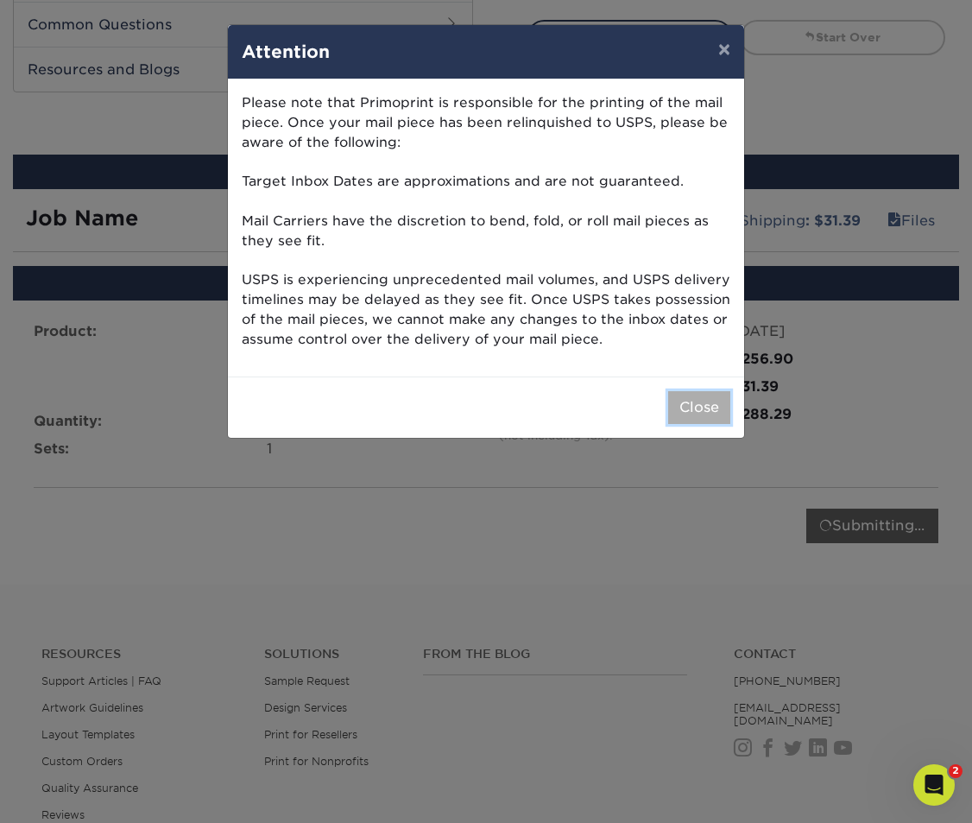
click at [711, 414] on button "Close" at bounding box center [699, 407] width 62 height 33
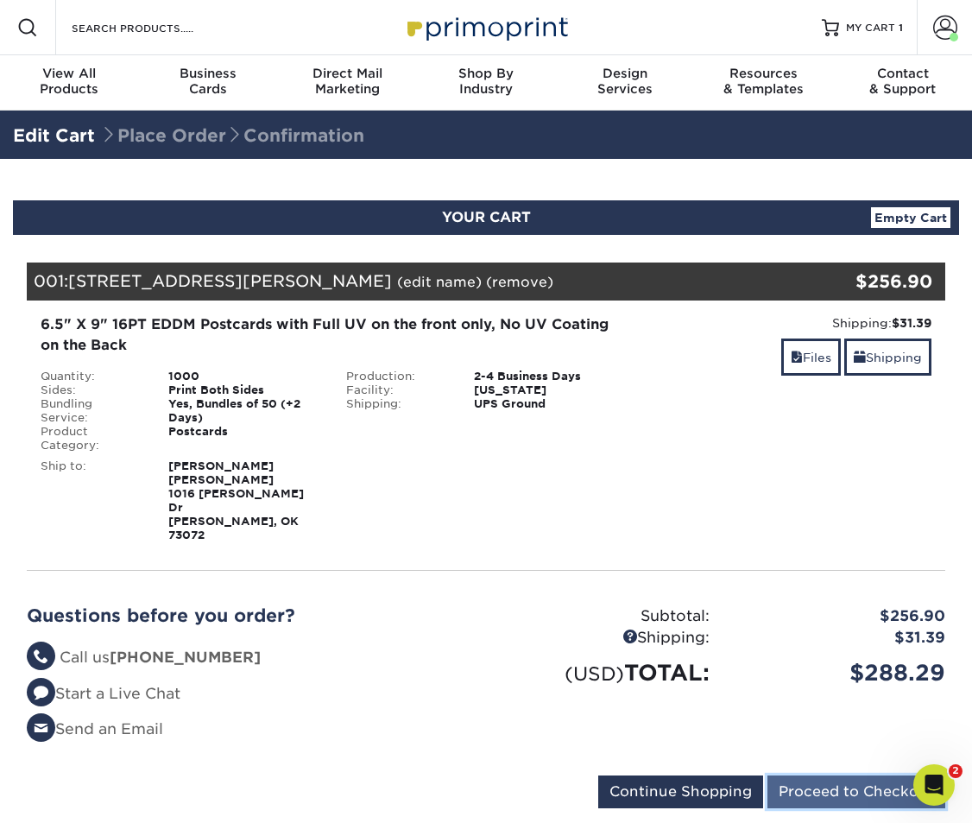
click at [879, 775] on input "Proceed to Checkout" at bounding box center [857, 791] width 178 height 33
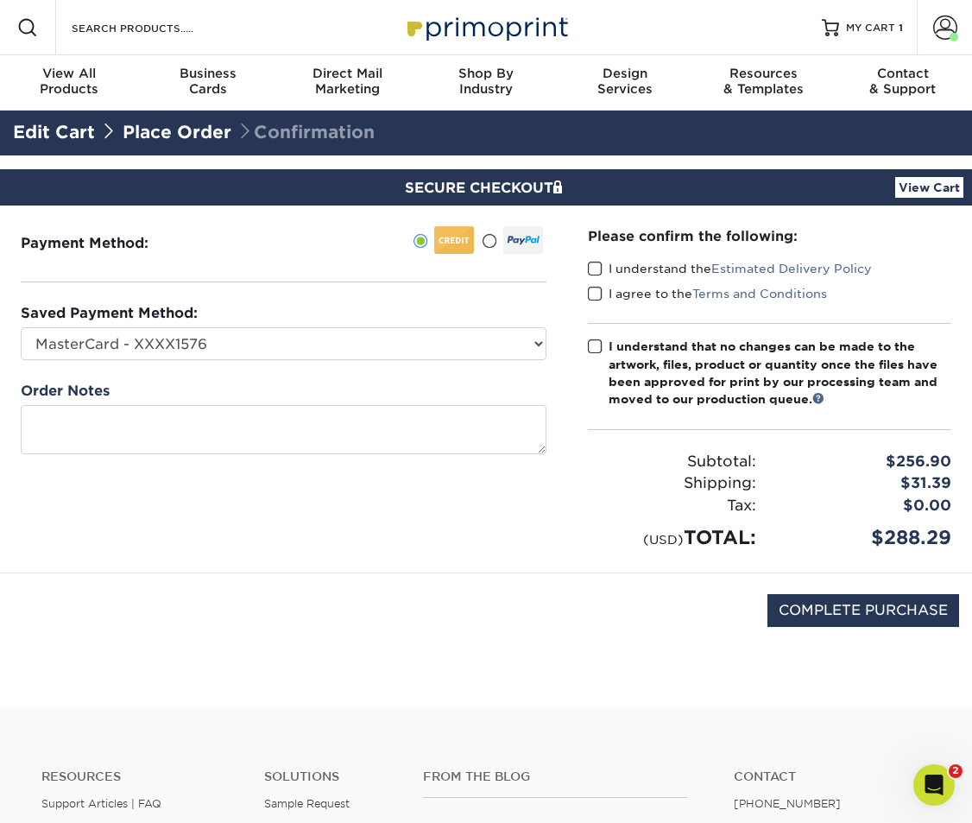
click at [594, 267] on span at bounding box center [595, 269] width 15 height 16
click at [0, 0] on input "I understand the Estimated Delivery Policy" at bounding box center [0, 0] width 0 height 0
click at [594, 294] on span at bounding box center [595, 294] width 15 height 16
click at [0, 0] on input "I agree to the Terms and Conditions" at bounding box center [0, 0] width 0 height 0
click at [598, 343] on span at bounding box center [595, 347] width 15 height 16
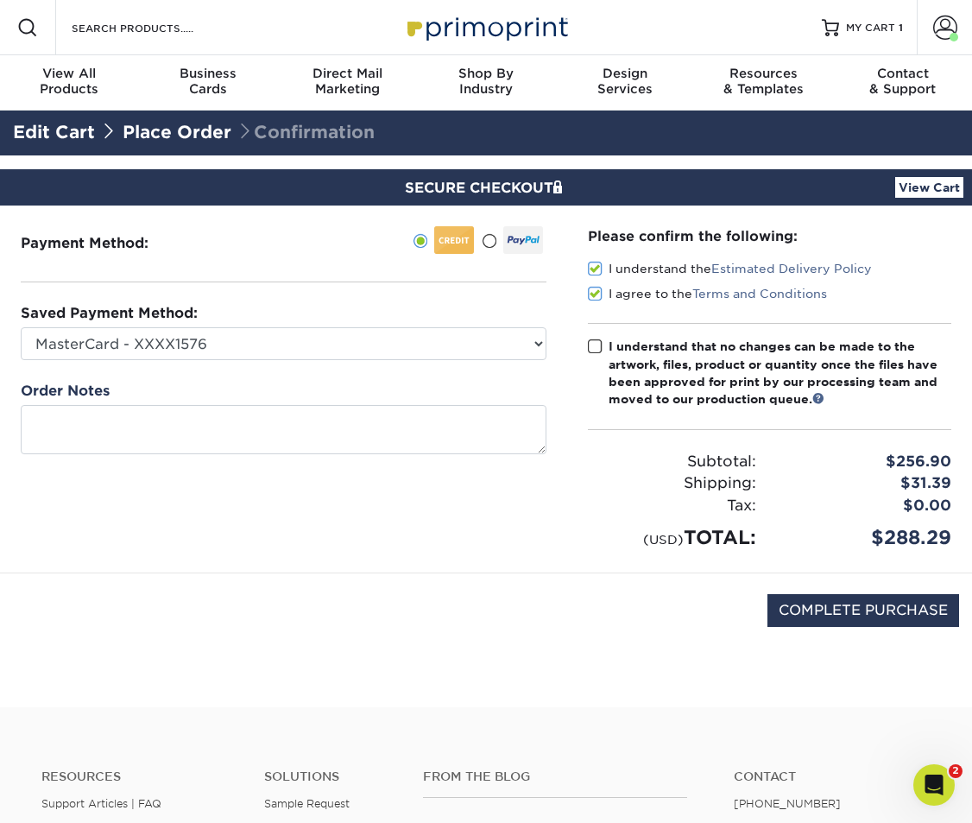
click at [0, 0] on input "I understand that no changes can be made to the artwork, files, product or quan…" at bounding box center [0, 0] width 0 height 0
click at [869, 586] on div "COMPLETE PURCHASE" at bounding box center [486, 619] width 946 height 92
click at [869, 605] on input "COMPLETE PURCHASE" at bounding box center [864, 610] width 192 height 33
type input "PROCESSING, PLEASE WAIT..."
